Goal: Task Accomplishment & Management: Complete application form

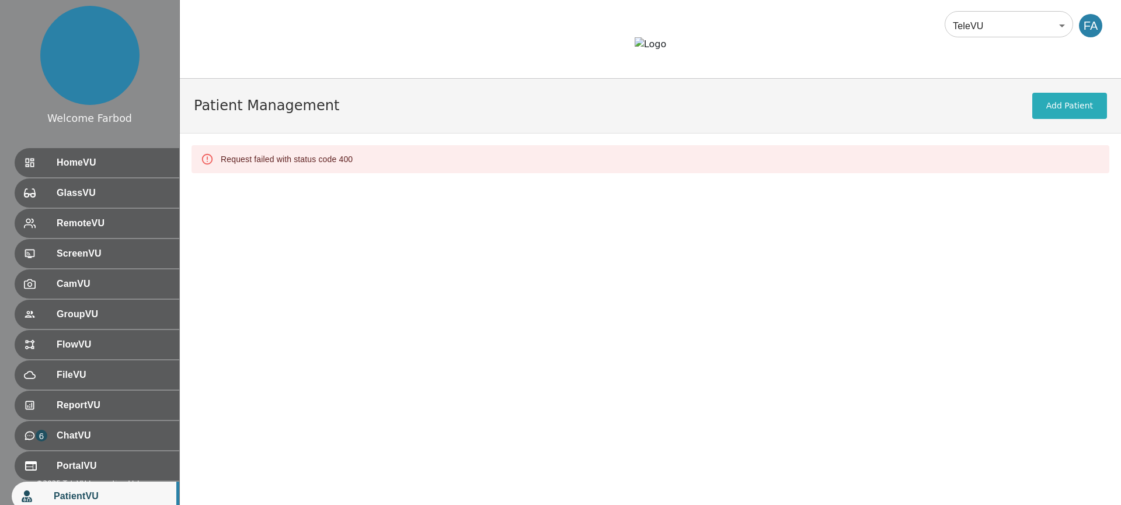
click at [239, 44] on div at bounding box center [650, 53] width 941 height 32
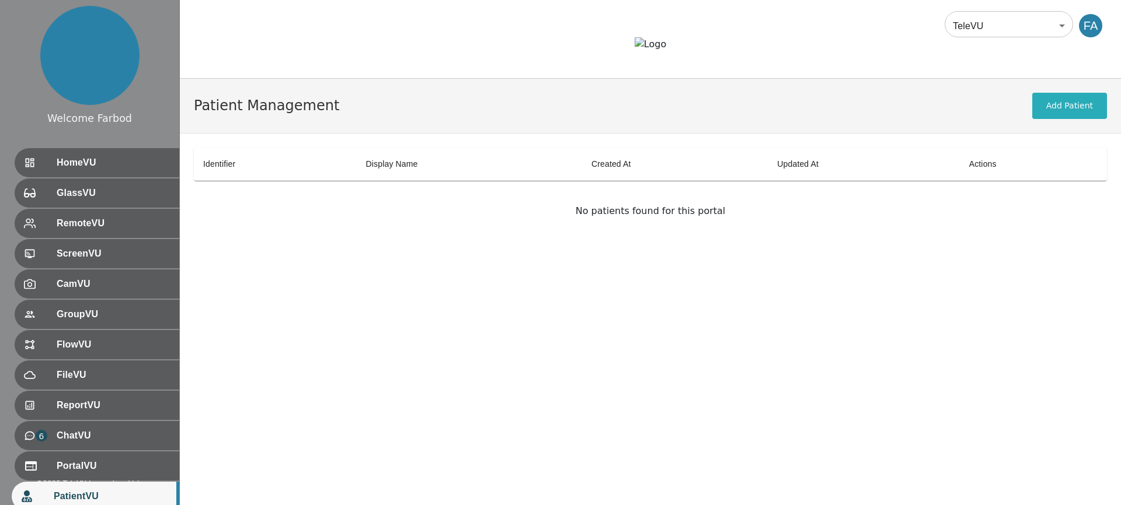
click at [532, 251] on div "No patients found for this portal" at bounding box center [650, 216] width 913 height 70
click at [1063, 119] on button "Add Patient" at bounding box center [1069, 106] width 75 height 26
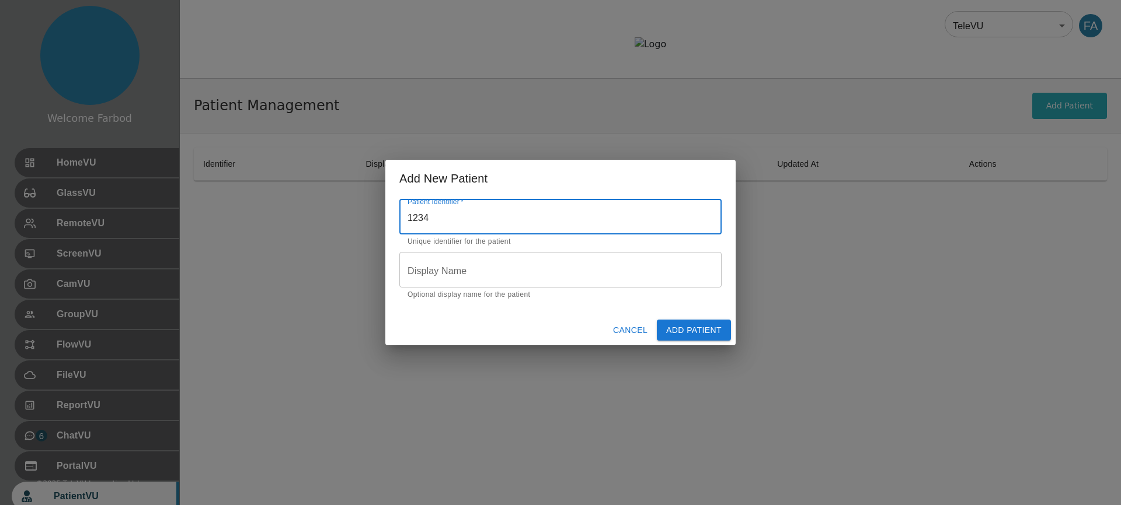
type input "1234"
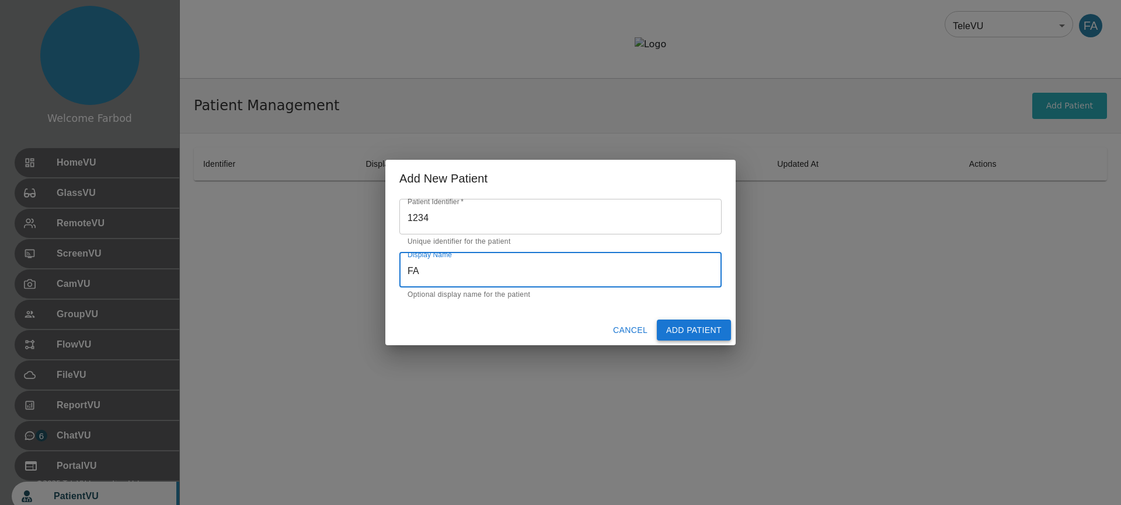
type input "FA"
click at [709, 329] on button "Add Patient" at bounding box center [694, 331] width 74 height 22
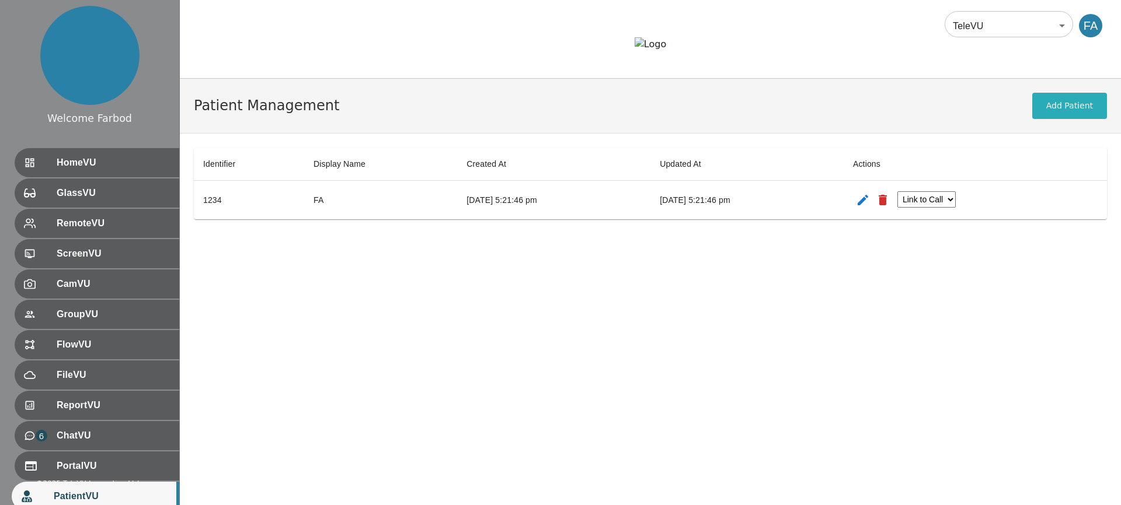
click at [870, 207] on icon "patients table" at bounding box center [863, 200] width 14 height 14
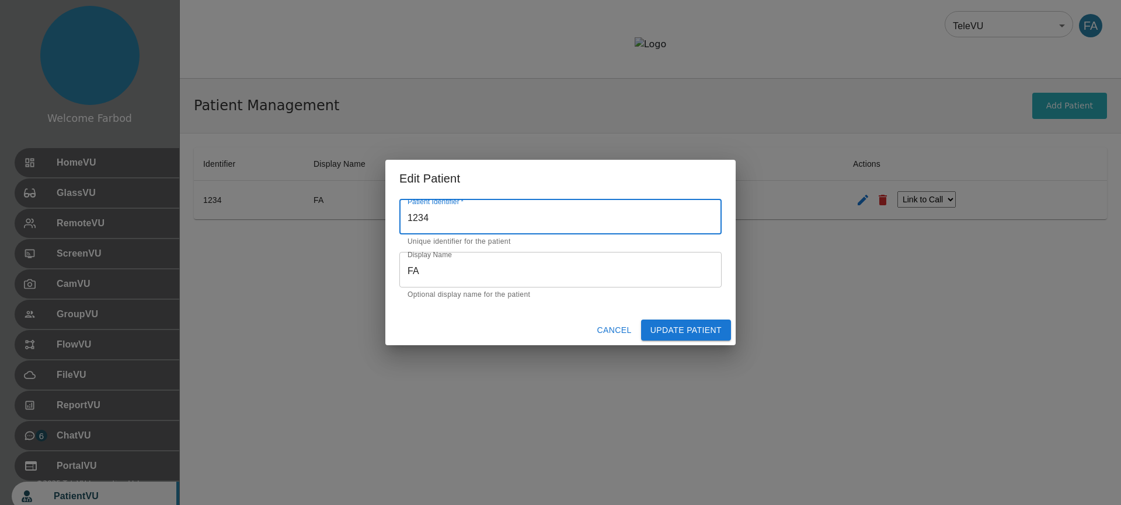
click at [611, 330] on button "Cancel" at bounding box center [614, 331] width 44 height 22
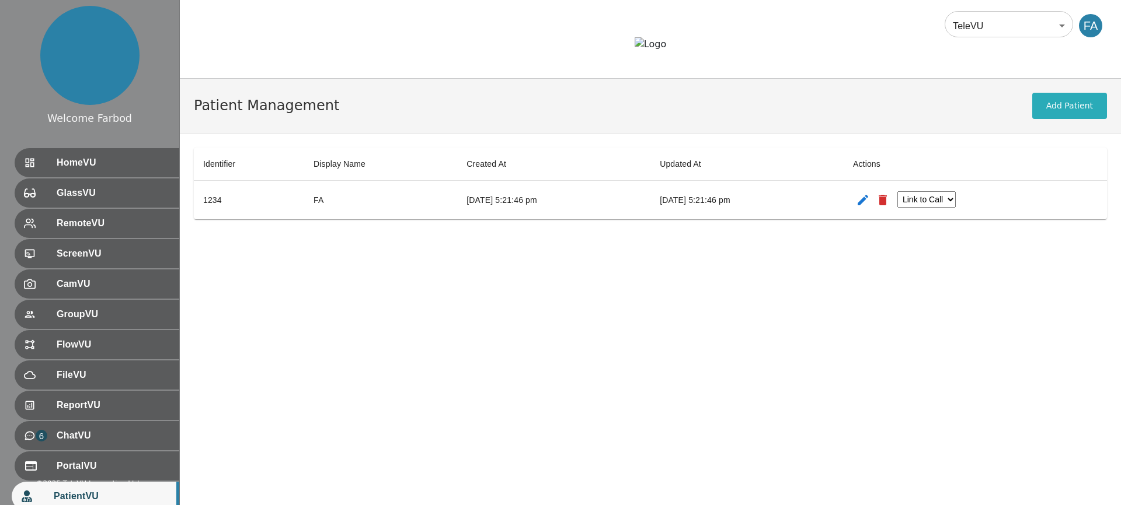
click at [956, 208] on select "Link to Call" at bounding box center [926, 199] width 58 height 16
click at [1079, 119] on button "Add Patient" at bounding box center [1069, 106] width 75 height 26
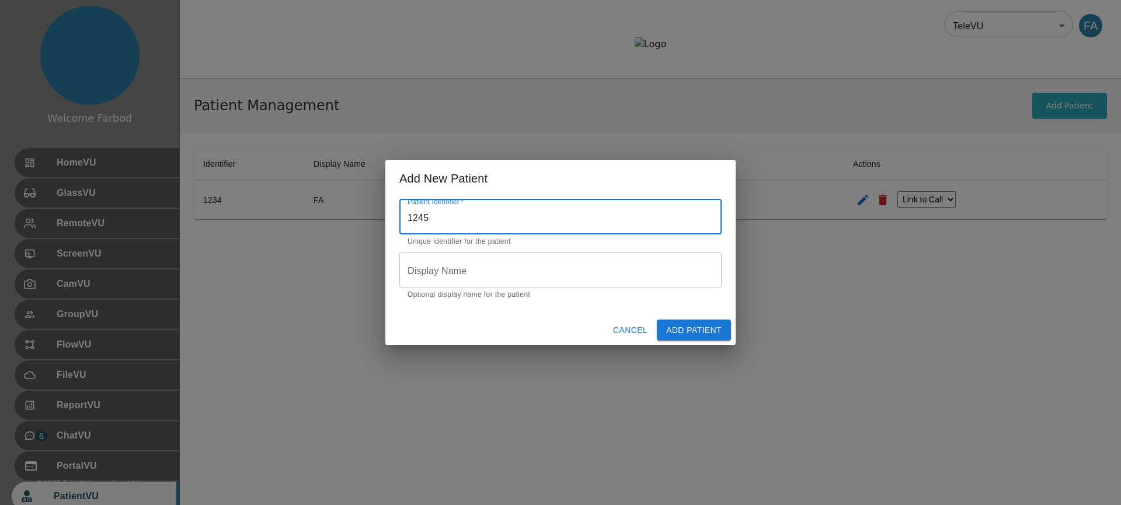
type input "1245"
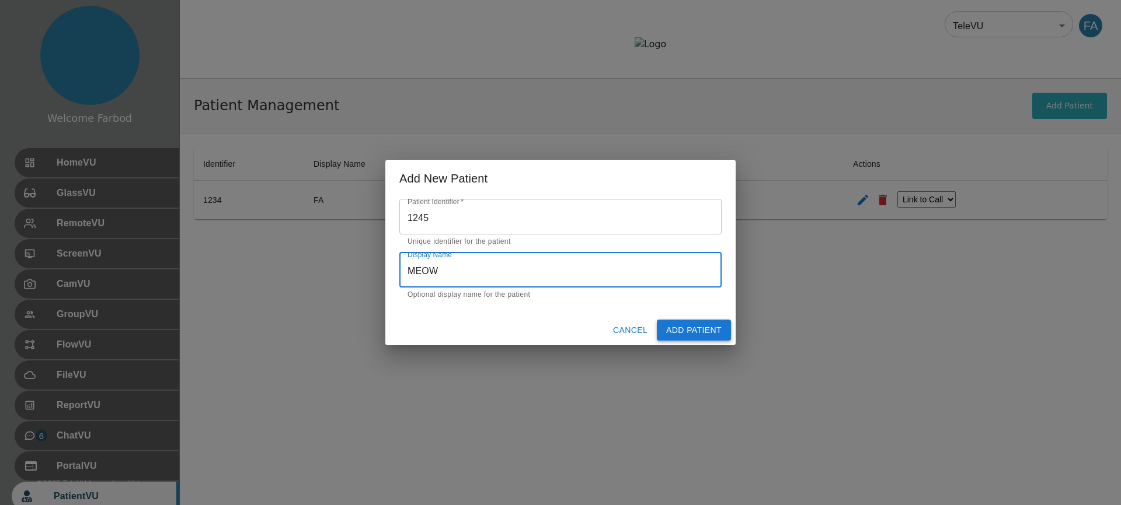
type input "MEOW"
click at [703, 322] on button "Add Patient" at bounding box center [694, 331] width 74 height 22
